Goal: Use online tool/utility

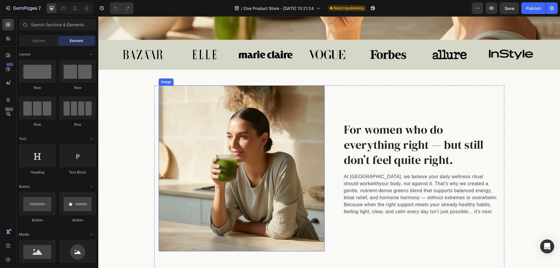
scroll to position [146, 0]
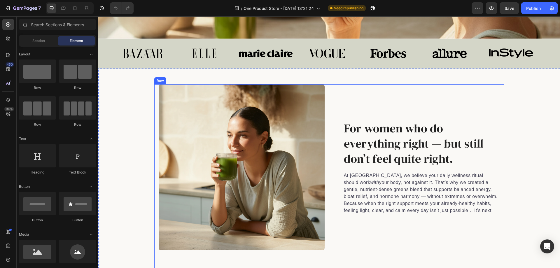
click at [442, 88] on div "For women who do everything right — but still don’t feel quite right. Heading A…" at bounding box center [417, 167] width 166 height 166
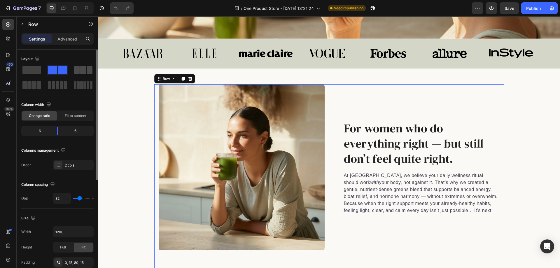
click at [85, 70] on span at bounding box center [83, 70] width 6 height 8
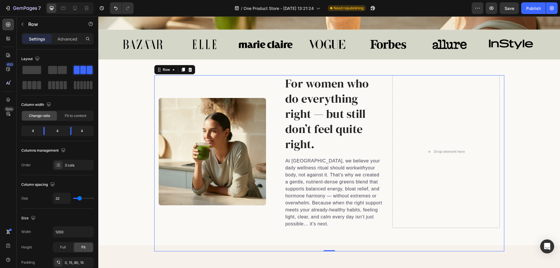
scroll to position [175, 0]
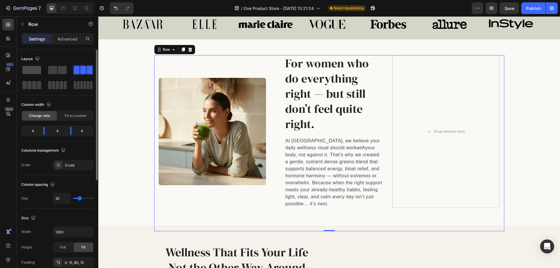
click at [32, 70] on span at bounding box center [31, 70] width 19 height 8
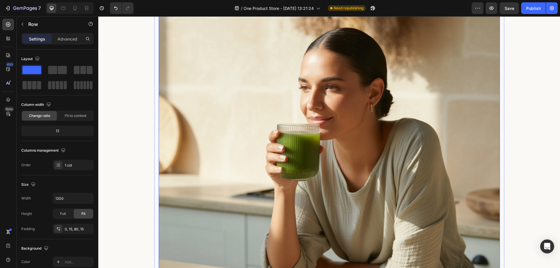
scroll to position [233, 0]
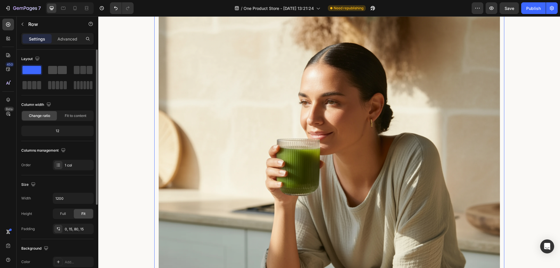
click at [54, 68] on span at bounding box center [52, 70] width 9 height 8
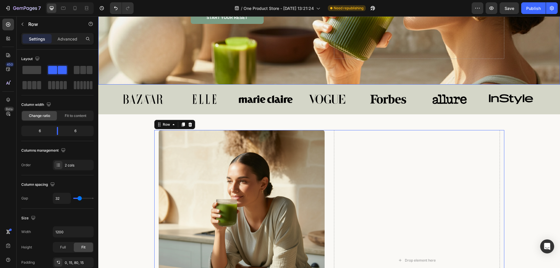
scroll to position [88, 0]
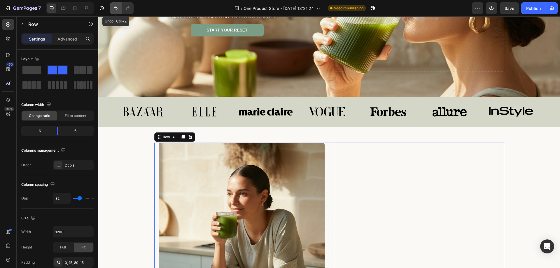
click at [116, 8] on icon "Undo/Redo" at bounding box center [116, 8] width 4 height 4
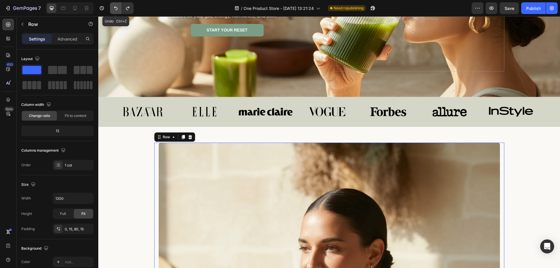
click at [116, 8] on icon "Undo/Redo" at bounding box center [116, 8] width 4 height 4
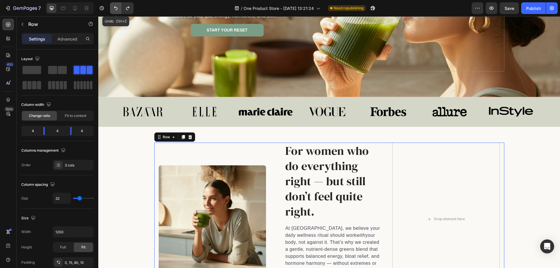
click at [116, 8] on icon "Undo/Redo" at bounding box center [116, 8] width 4 height 4
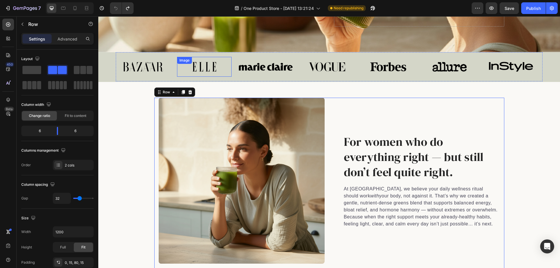
scroll to position [146, 0]
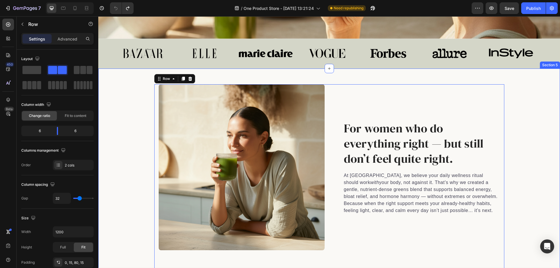
click at [100, 109] on div "Image For women who do everything right — but still don’t feel quite right. Hea…" at bounding box center [329, 178] width 462 height 189
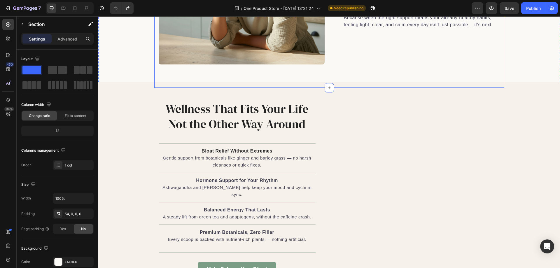
scroll to position [350, 0]
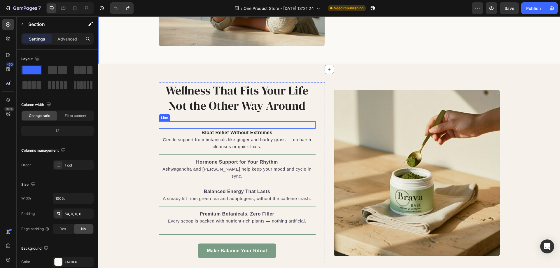
click at [265, 127] on div "Title Line" at bounding box center [237, 124] width 157 height 7
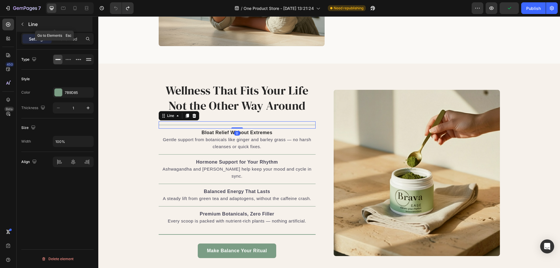
click at [23, 28] on button "button" at bounding box center [22, 24] width 9 height 9
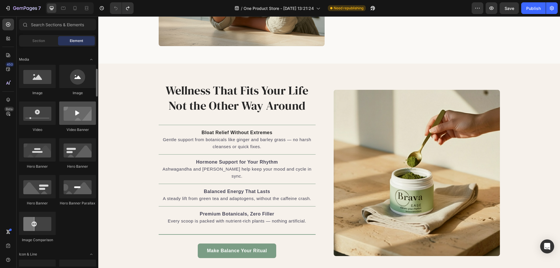
scroll to position [146, 0]
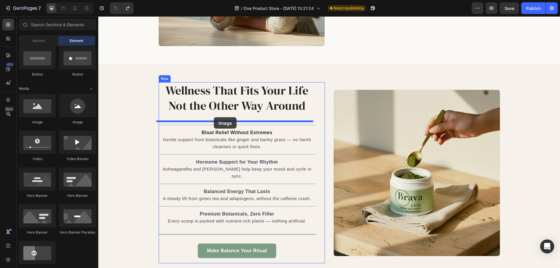
drag, startPoint x: 176, startPoint y: 125, endPoint x: 214, endPoint y: 117, distance: 38.9
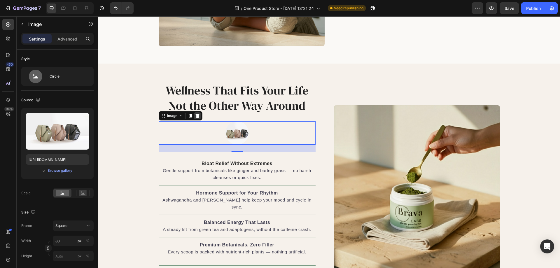
click at [195, 115] on icon at bounding box center [197, 116] width 4 height 4
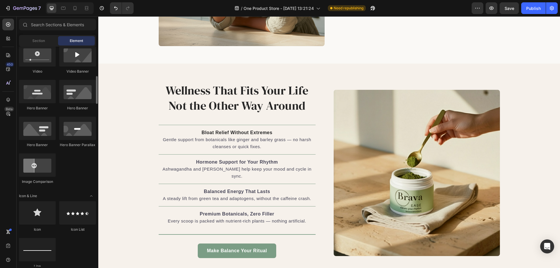
scroll to position [292, 0]
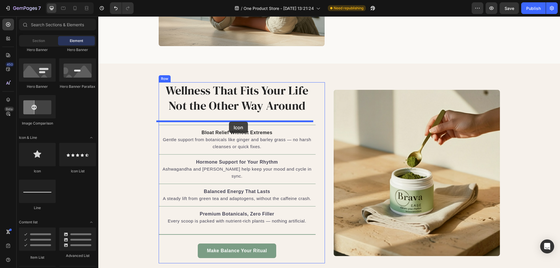
drag, startPoint x: 142, startPoint y: 174, endPoint x: 229, endPoint y: 122, distance: 101.2
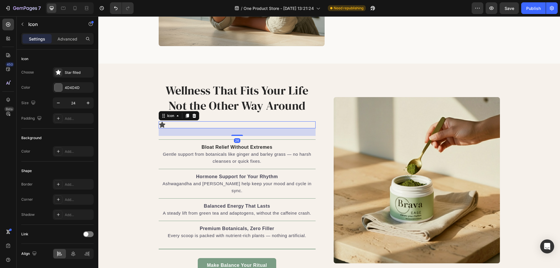
click at [166, 128] on div "Icon 26" at bounding box center [237, 124] width 157 height 7
click at [165, 125] on div "Icon 26" at bounding box center [237, 124] width 157 height 7
click at [71, 256] on icon at bounding box center [73, 254] width 6 height 6
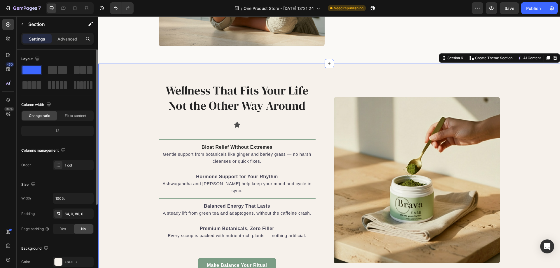
click at [138, 119] on div "Wellness That Fits Your Life Not the Other Way Around Heading Icon Title Line B…" at bounding box center [329, 180] width 462 height 196
click at [235, 126] on icon at bounding box center [237, 125] width 6 height 6
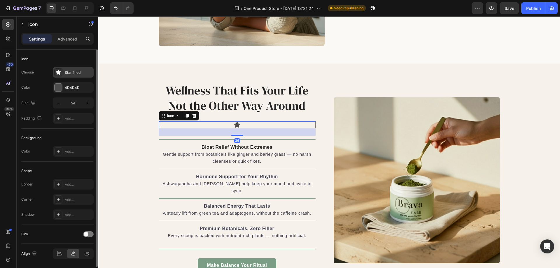
click at [70, 76] on div "Star filled" at bounding box center [73, 72] width 41 height 11
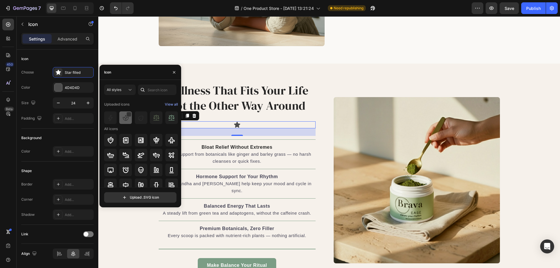
click at [125, 121] on img at bounding box center [125, 117] width 7 height 7
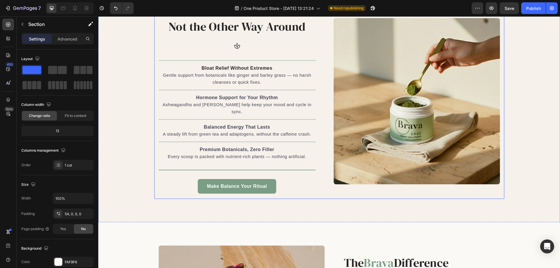
scroll to position [409, 0]
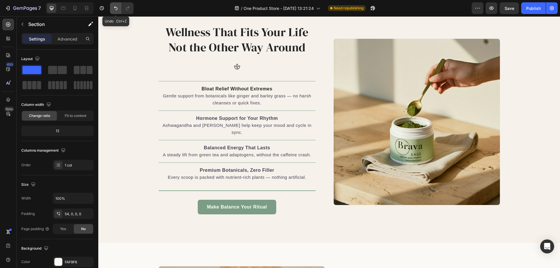
click at [116, 6] on icon "Undo/Redo" at bounding box center [116, 8] width 6 height 6
click at [125, 7] on icon "Undo/Redo" at bounding box center [128, 8] width 6 height 6
click at [81, 8] on div at bounding box center [70, 8] width 48 height 12
click at [74, 8] on icon at bounding box center [75, 8] width 6 height 6
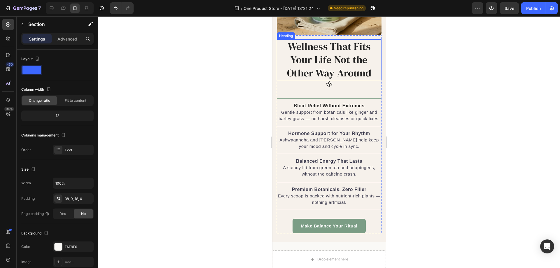
scroll to position [641, 0]
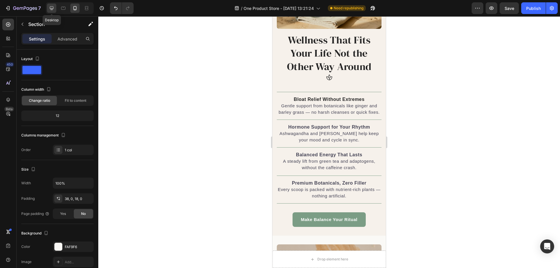
click at [51, 7] on icon at bounding box center [52, 8] width 6 height 6
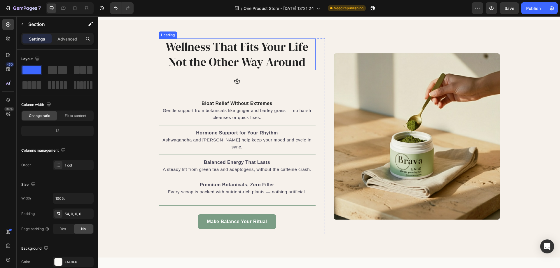
scroll to position [391, 0]
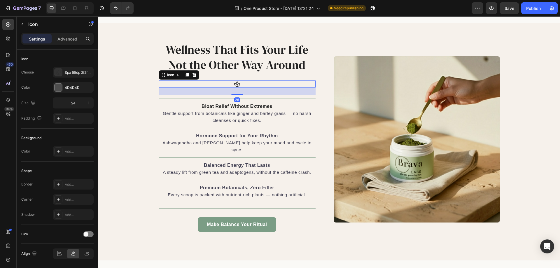
click at [238, 83] on icon at bounding box center [237, 84] width 6 height 6
click at [195, 73] on div at bounding box center [194, 74] width 7 height 7
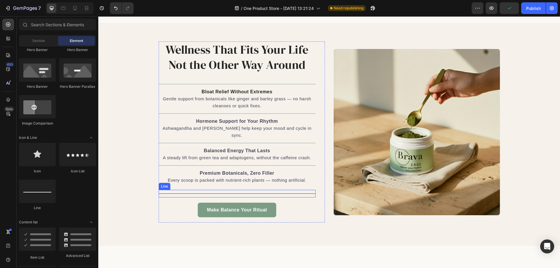
click at [198, 190] on div "Title Line" at bounding box center [237, 194] width 157 height 8
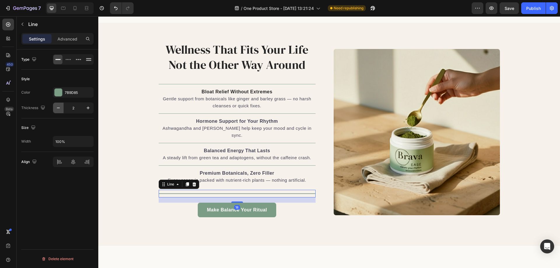
click at [61, 105] on icon "button" at bounding box center [58, 108] width 6 height 6
type input "1"
click at [94, 99] on div "Type Style Color 7B9D85 Thickness 1 Size Width 100% Align Delete element" at bounding box center [58, 167] width 82 height 235
click at [109, 87] on div "Wellness That Fits Your Life Not the Other Way Around Heading Title Line Bloat …" at bounding box center [329, 131] width 462 height 181
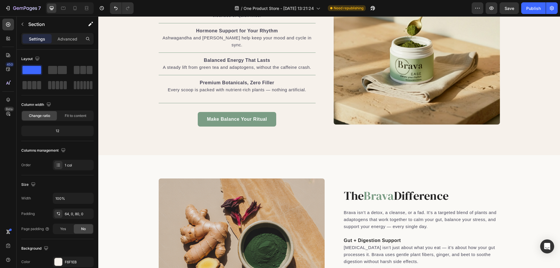
scroll to position [496, 0]
